Goal: Task Accomplishment & Management: Manage account settings

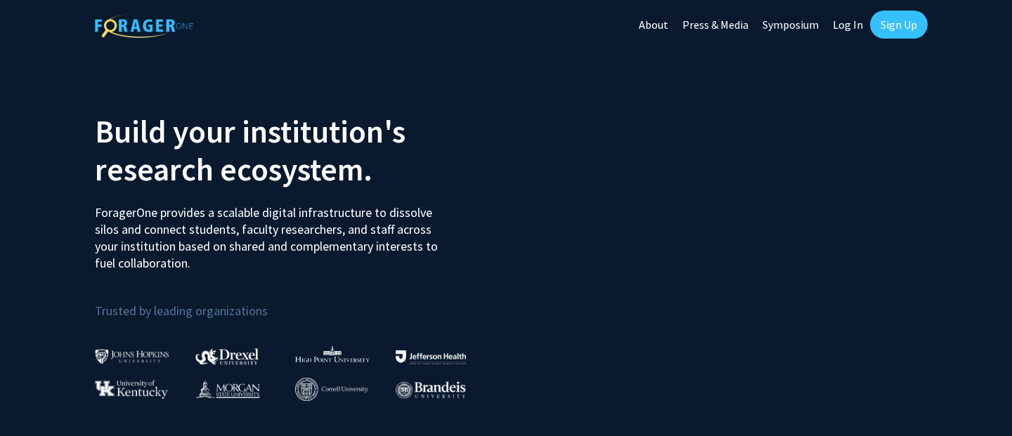
click at [849, 20] on link "Log In" at bounding box center [848, 24] width 44 height 49
select select
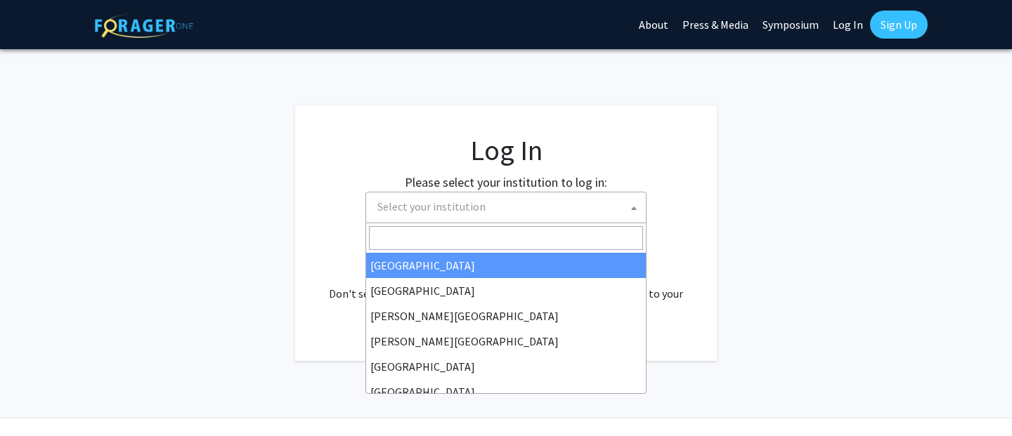
click at [574, 214] on span "Select your institution" at bounding box center [509, 207] width 274 height 29
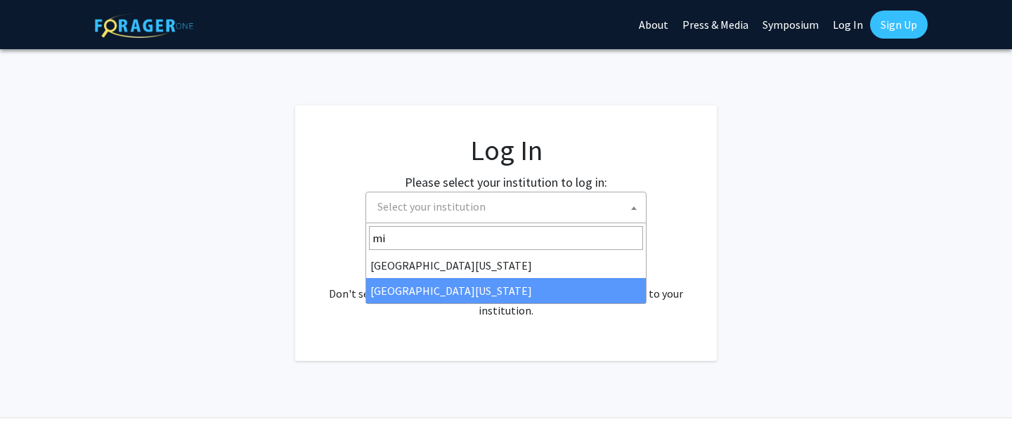
type input "mi"
select select "33"
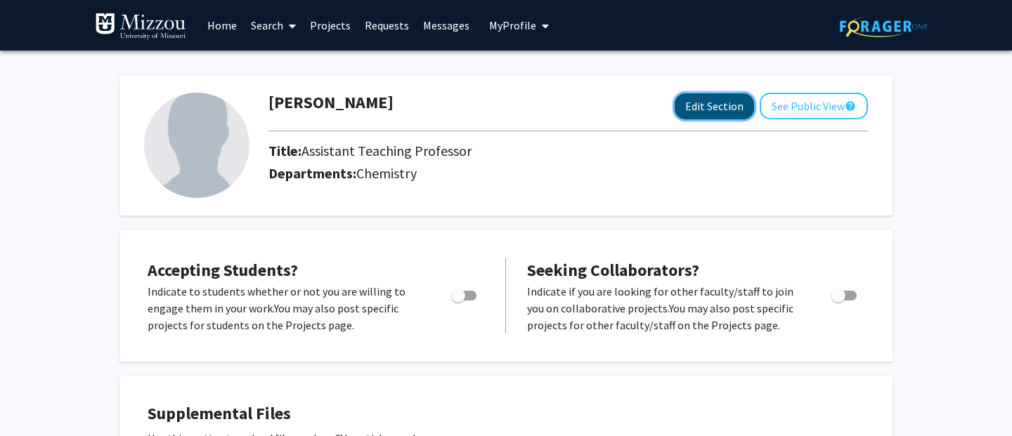
click at [692, 104] on button "Edit Section" at bounding box center [713, 106] width 79 height 26
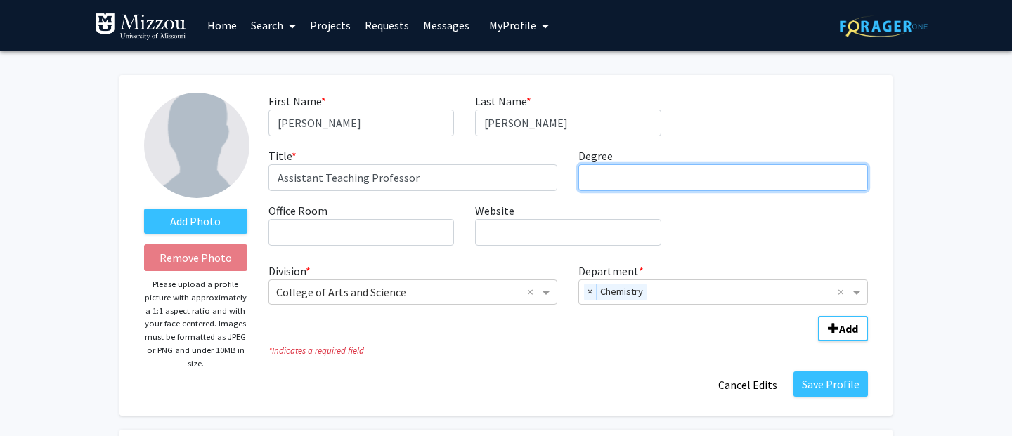
click at [650, 188] on input "Degree required" at bounding box center [722, 177] width 289 height 27
click at [818, 316] on button "Add" at bounding box center [843, 328] width 50 height 25
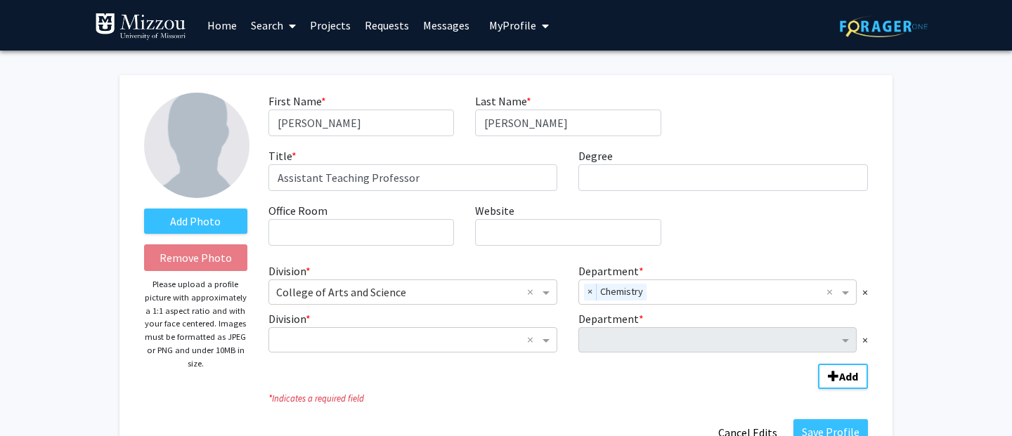
click at [868, 341] on div "Department * ×" at bounding box center [723, 332] width 311 height 42
click at [866, 341] on span "×" at bounding box center [865, 340] width 6 height 17
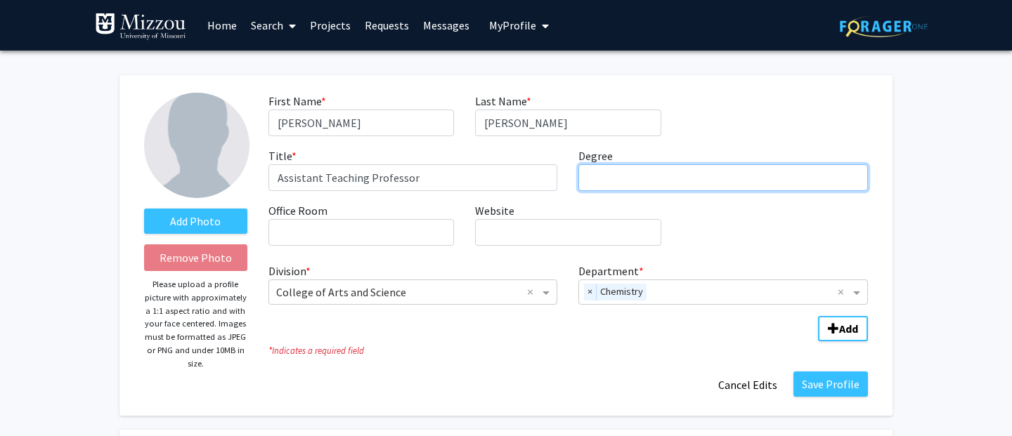
click at [674, 185] on input "Degree required" at bounding box center [722, 177] width 289 height 27
type input "PhD Chemistry Education"
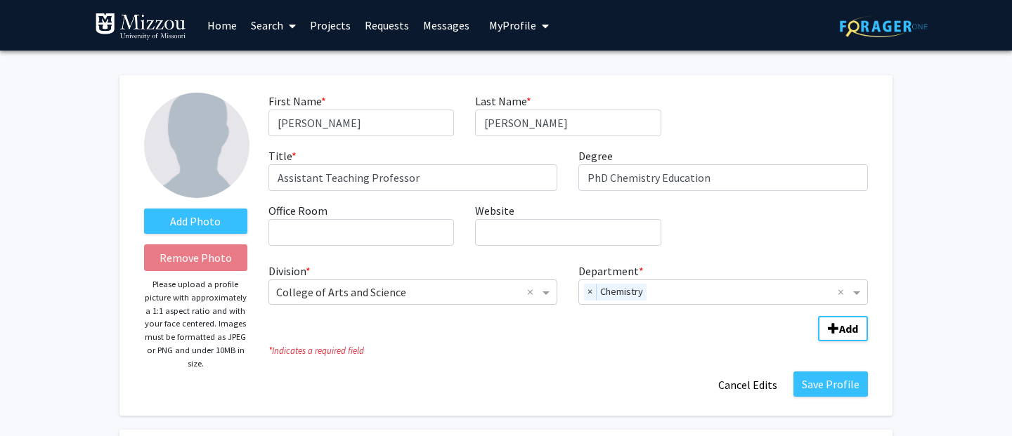
click at [728, 217] on div "First Name * required Gil Last Name * required Reynders Title * required Assist…" at bounding box center [568, 175] width 620 height 164
click at [550, 225] on input "Website required" at bounding box center [567, 232] width 185 height 27
paste input "https://scholar.google.com/citations?user=3zUgYYwAAAAJ&hl=en"
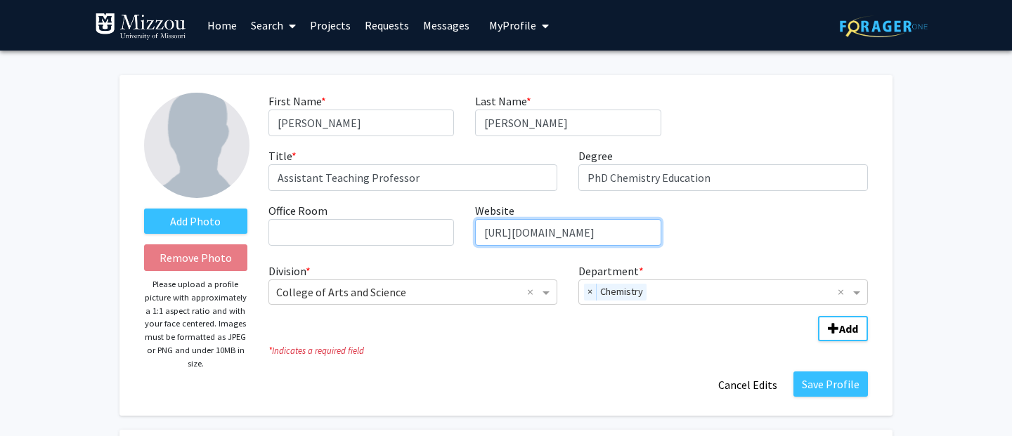
scroll to position [0, 138]
type input "https://scholar.google.com/citations?user=3zUgYYwAAAAJ&hl=en"
click at [788, 228] on div "First Name * required Gil Last Name * required Reynders Title * required Assist…" at bounding box center [568, 175] width 620 height 164
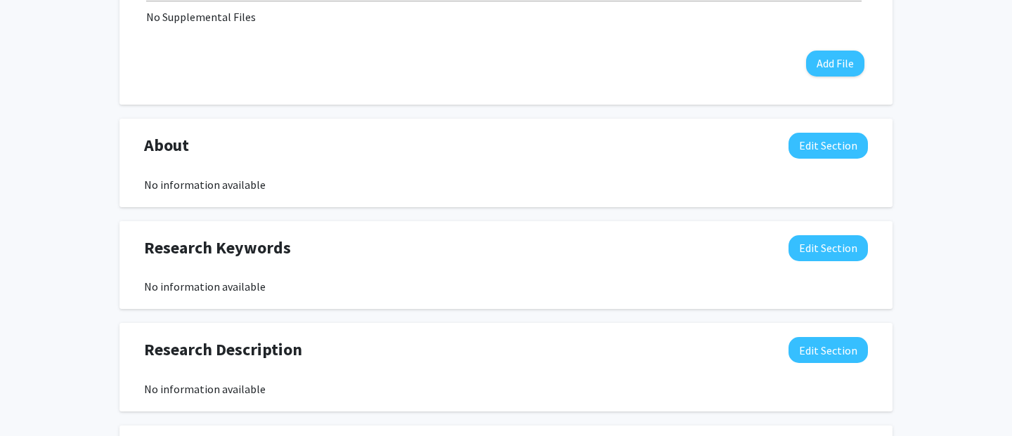
scroll to position [674, 0]
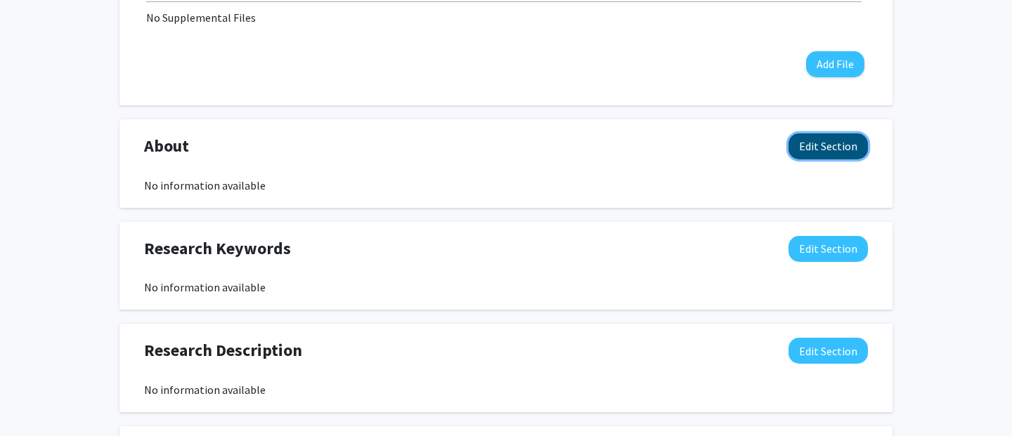
click at [816, 150] on button "Edit Section" at bounding box center [827, 146] width 79 height 26
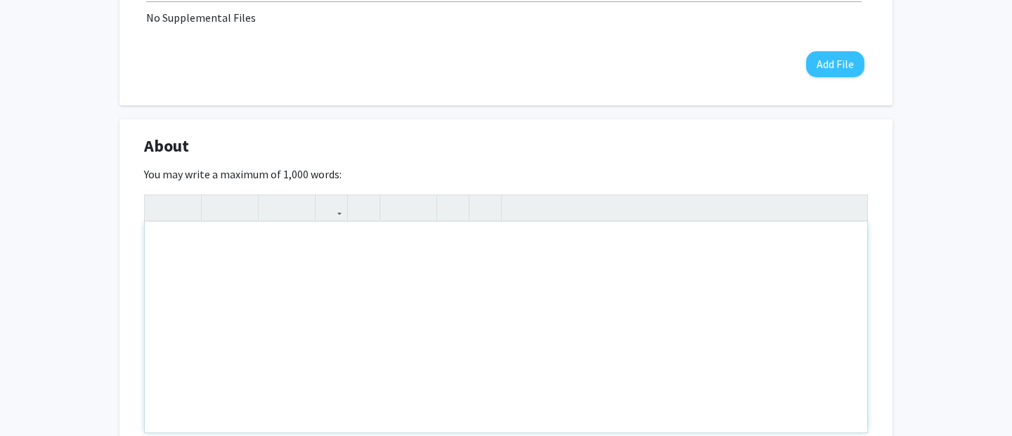
click at [282, 266] on div "Note to users with screen readers: Please deactivate our accessibility plugin f…" at bounding box center [506, 327] width 722 height 211
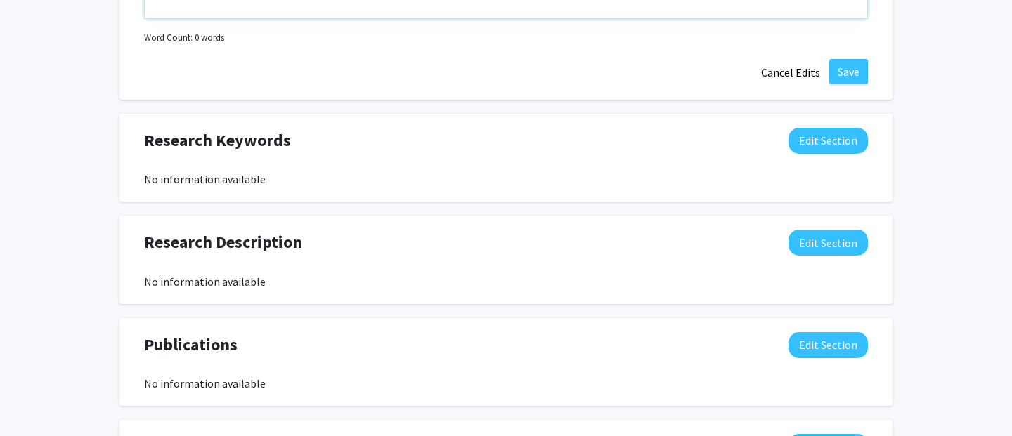
scroll to position [1089, 0]
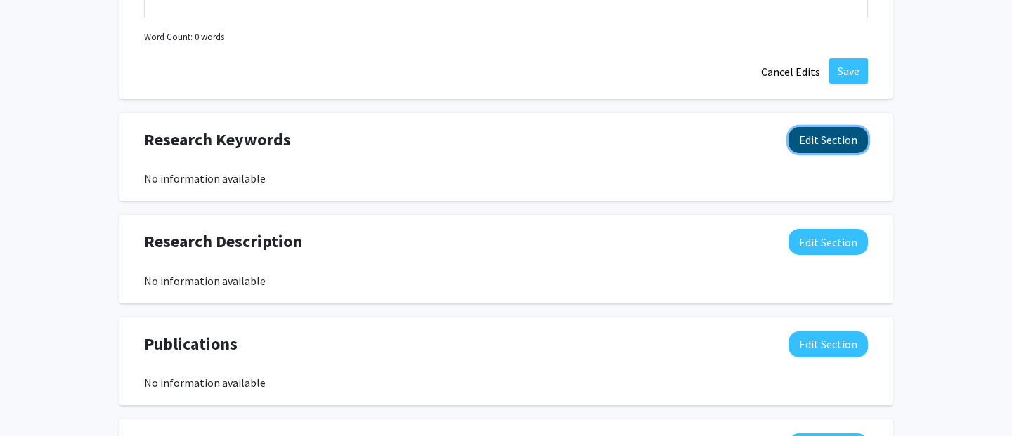
click at [813, 131] on button "Edit Section" at bounding box center [827, 140] width 79 height 26
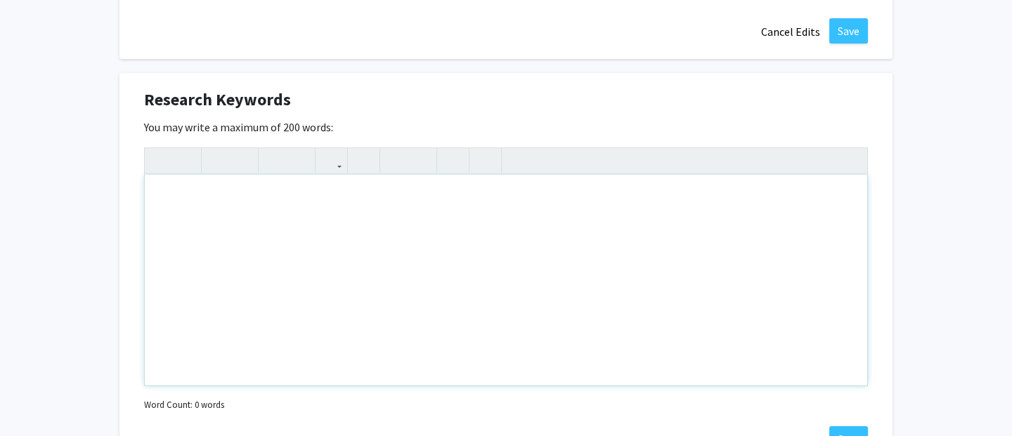
scroll to position [1128, 0]
click at [337, 258] on div "Note to users with screen readers: Please deactivate our accessibility plugin f…" at bounding box center [506, 281] width 722 height 211
type textarea "s"
click at [353, 195] on div "Science education, chemistry education, DBER, SOTL, POGIL" at bounding box center [506, 281] width 722 height 211
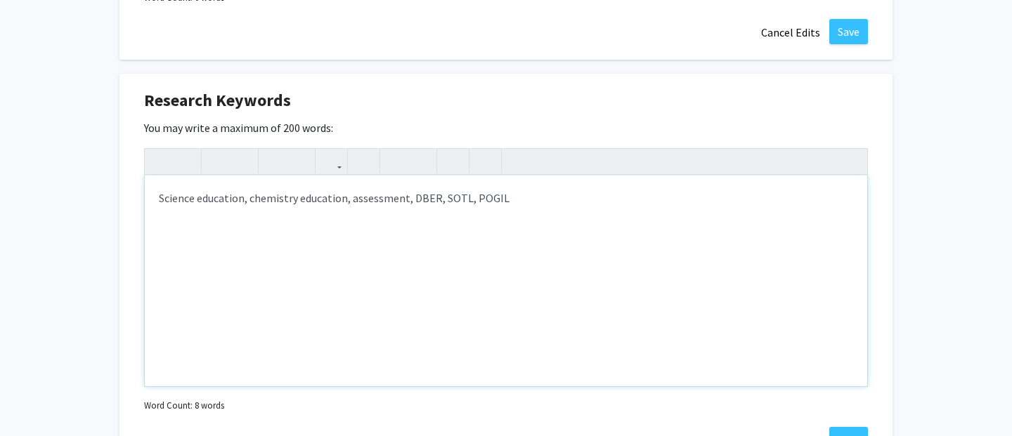
click at [573, 201] on div "Science education, chemistry education, assessment, DBER, SOTL, POGIL" at bounding box center [506, 281] width 722 height 211
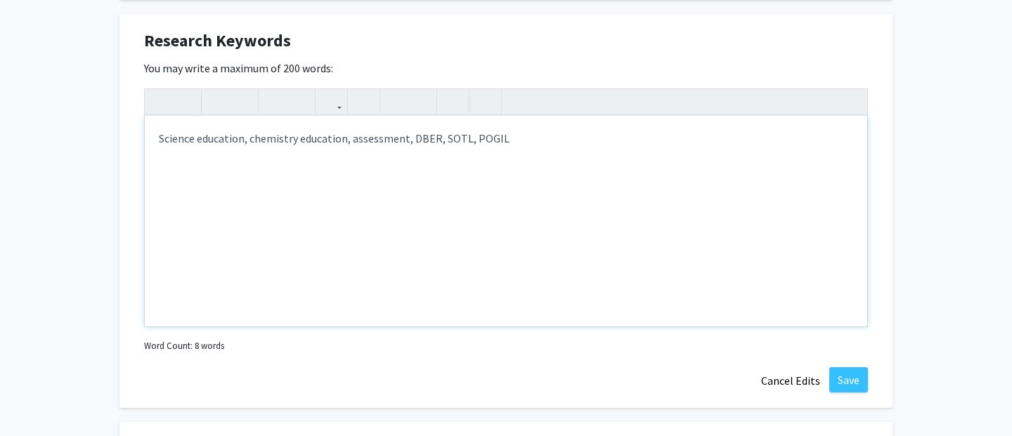
scroll to position [1201, 0]
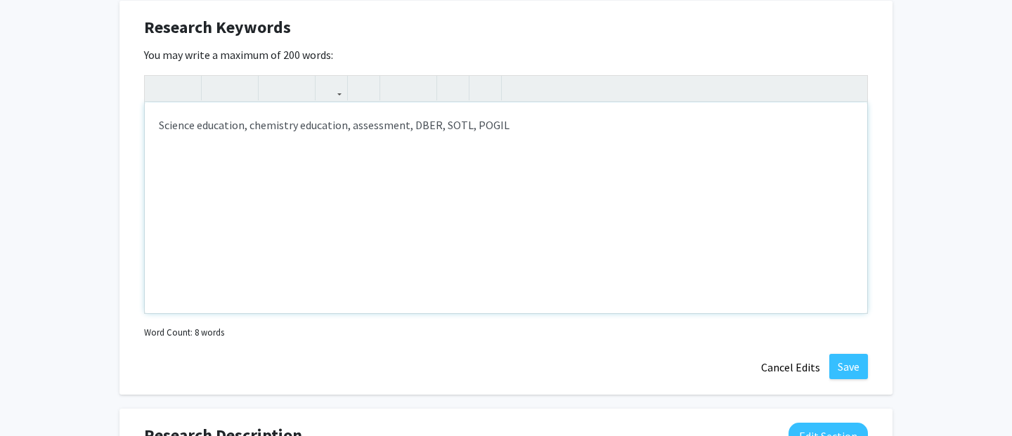
click at [410, 124] on div "Science education, chemistry education, assessment, DBER, SOTL, POGIL" at bounding box center [506, 208] width 722 height 211
type textarea "Science education, chemistry education, assessment, active learning, DBER, SOTL…"
click at [707, 142] on div "Science education, chemistry education, assessment, active learning, DBER, SOTL…" at bounding box center [506, 208] width 722 height 211
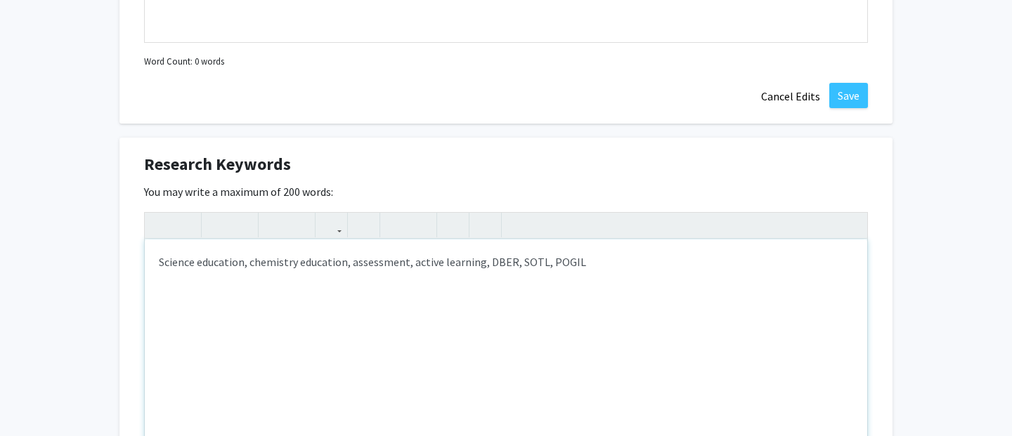
scroll to position [1066, 0]
click at [651, 268] on div "Science education, chemistry education, assessment, active learning, DBER, SOTL…" at bounding box center [506, 343] width 722 height 211
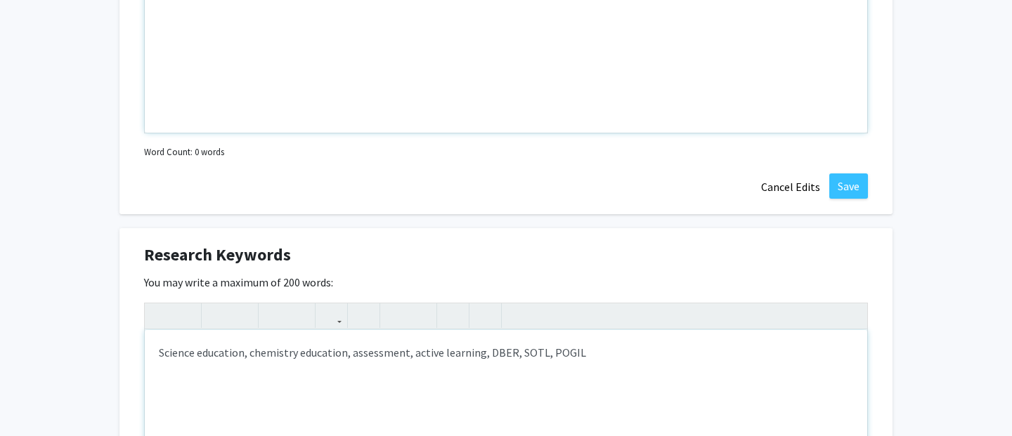
scroll to position [1004, 0]
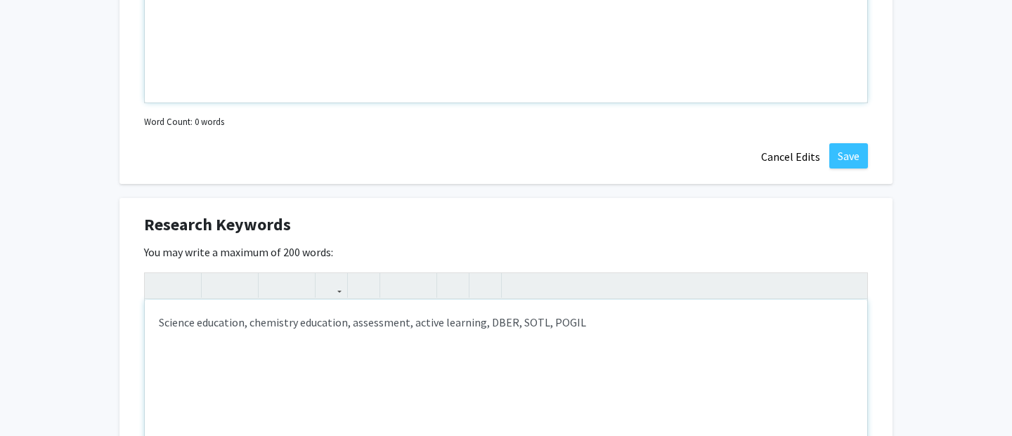
click at [458, 345] on div "Science education, chemistry education, assessment, active learning, DBER, SOTL…" at bounding box center [506, 405] width 722 height 211
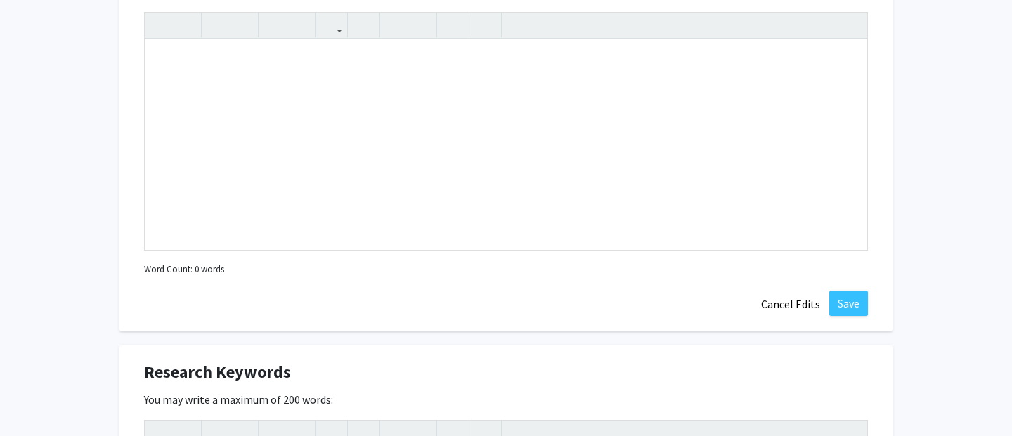
scroll to position [789, 0]
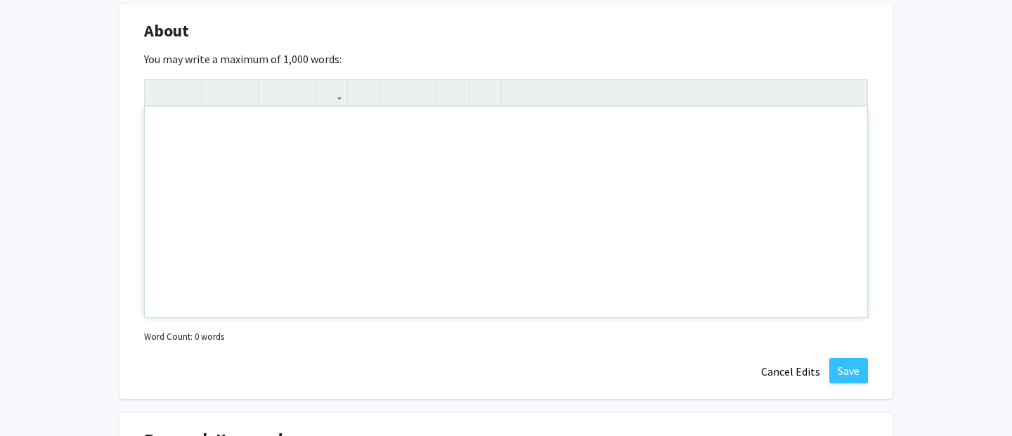
click at [375, 199] on div "Note to users with screen readers: Please deactivate our accessibility plugin f…" at bounding box center [506, 212] width 722 height 211
type textarea "I"
type textarea "A"
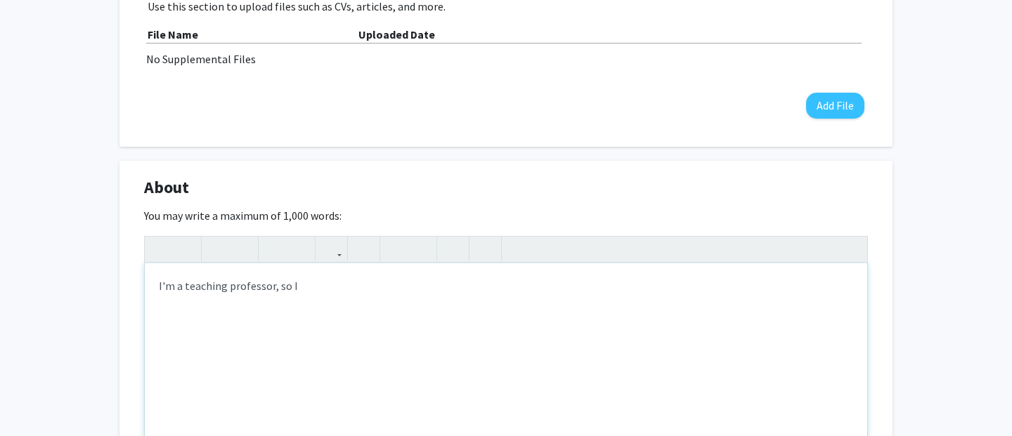
scroll to position [646, 0]
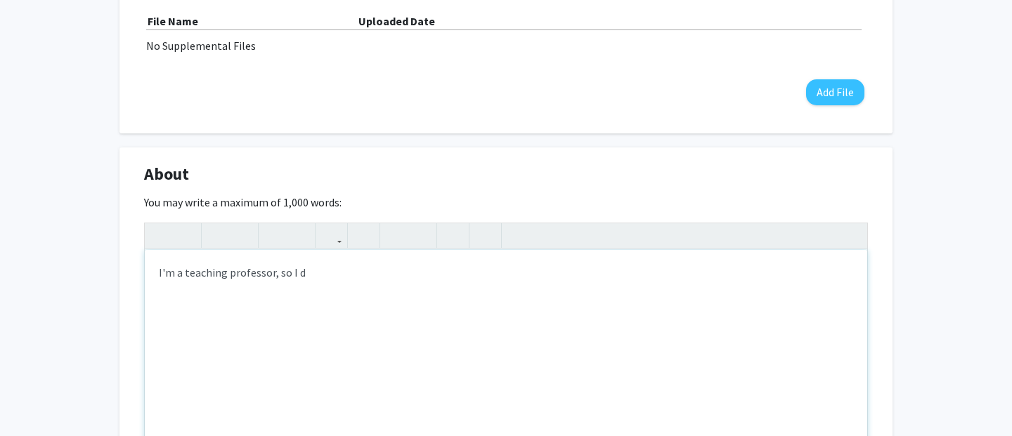
type textarea "I'm a teaching professor, so I do&nbsp;"
click at [234, 275] on div "I'm a teaching professor, so I do" at bounding box center [506, 355] width 722 height 211
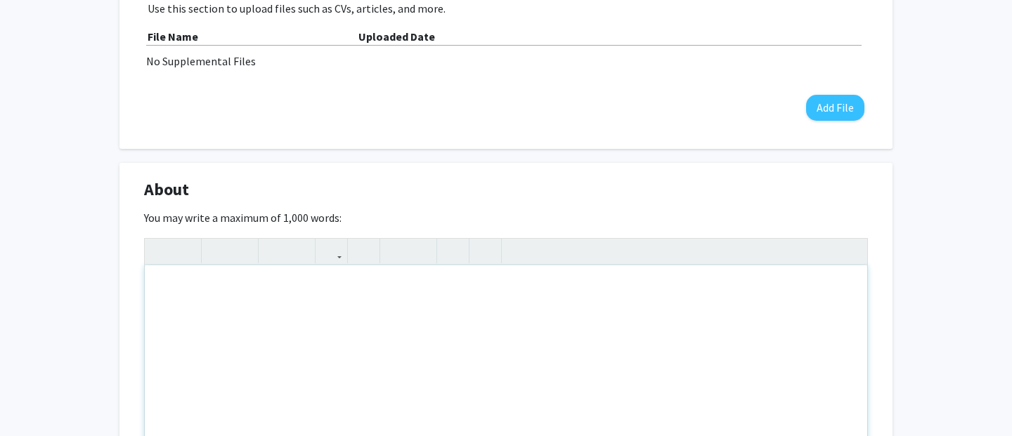
scroll to position [0, 0]
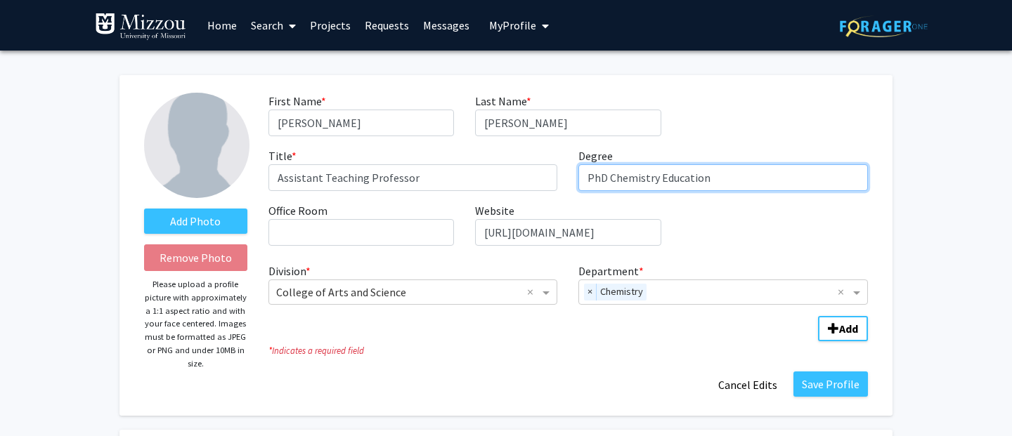
click at [764, 178] on input "PhD Chemistry Education" at bounding box center [722, 177] width 289 height 27
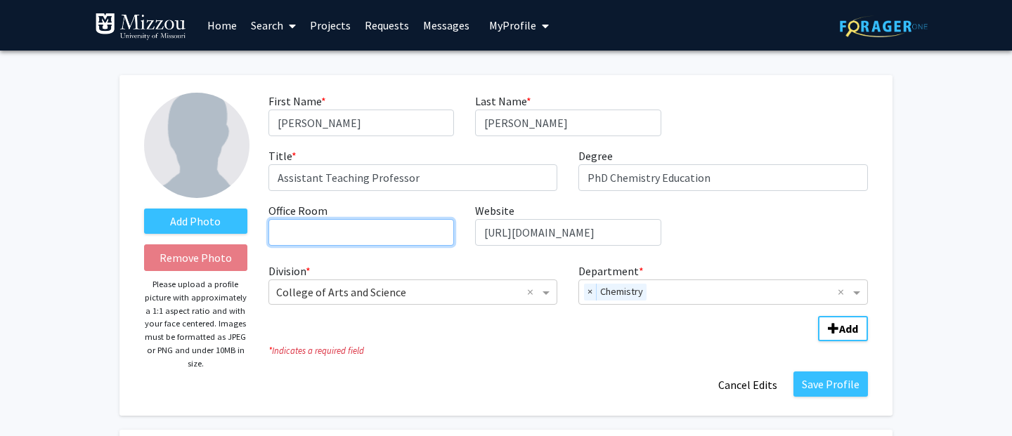
click at [355, 238] on input "Office Room required" at bounding box center [360, 232] width 185 height 27
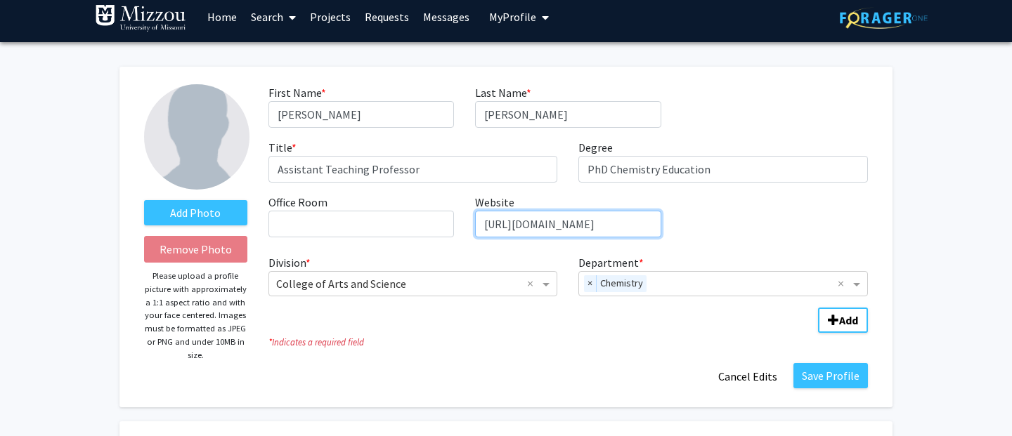
click at [554, 219] on input "https://scholar.google.com/citations?user=3zUgYYwAAAAJ&hl=en" at bounding box center [567, 224] width 185 height 27
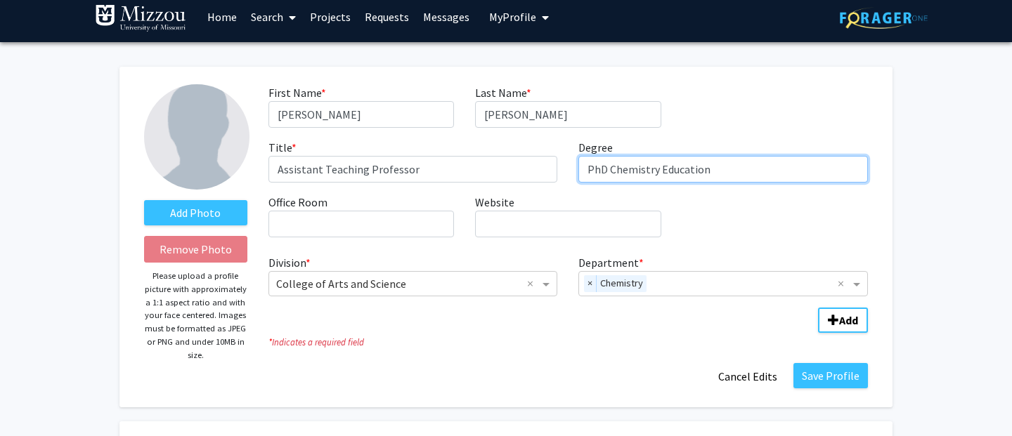
click at [688, 167] on input "PhD Chemistry Education" at bounding box center [722, 169] width 289 height 27
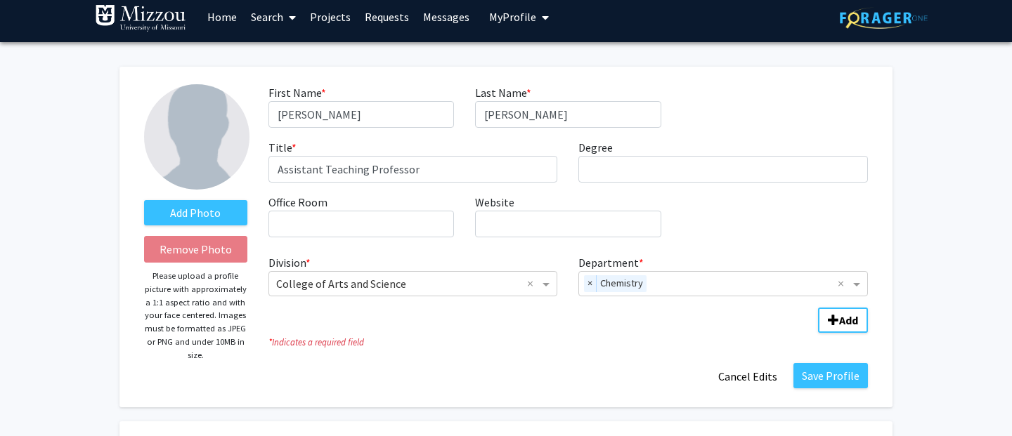
click at [830, 379] on button "Save Profile" at bounding box center [830, 375] width 74 height 25
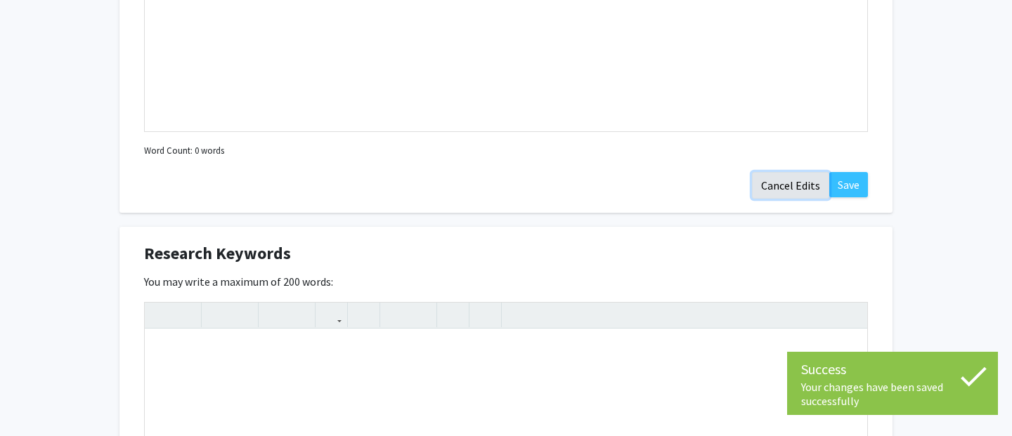
click at [789, 183] on button "Cancel Edits" at bounding box center [790, 185] width 77 height 27
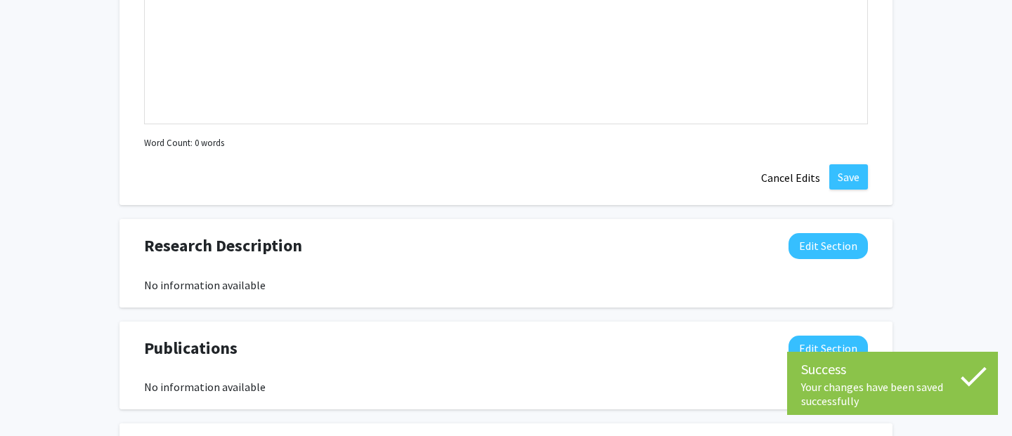
click at [748, 173] on div "Research Keywords Edit Section You may write a maximum of 200 words: Insert lin…" at bounding box center [505, 7] width 773 height 395
click at [782, 174] on button "Cancel Edits" at bounding box center [790, 177] width 77 height 27
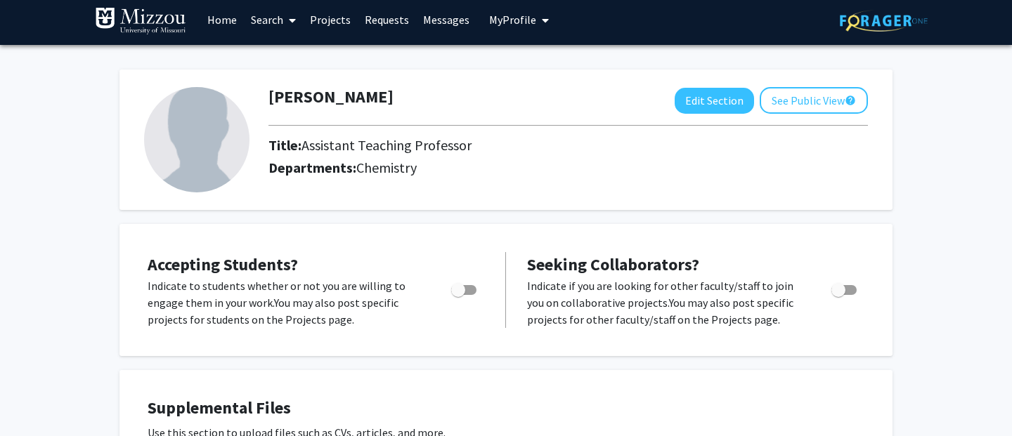
scroll to position [0, 0]
